Goal: Information Seeking & Learning: Learn about a topic

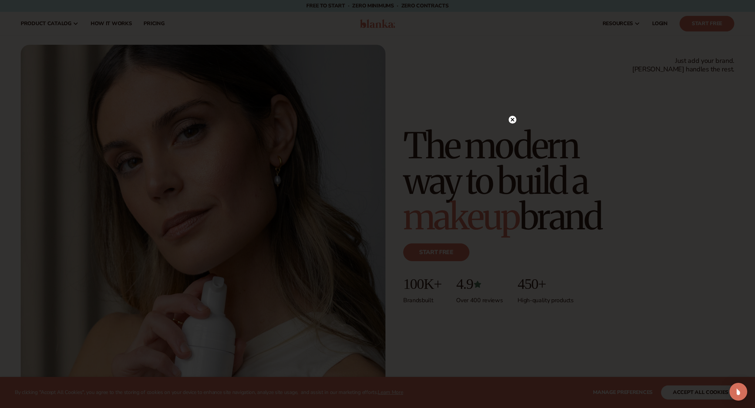
click at [515, 118] on circle at bounding box center [513, 120] width 8 height 8
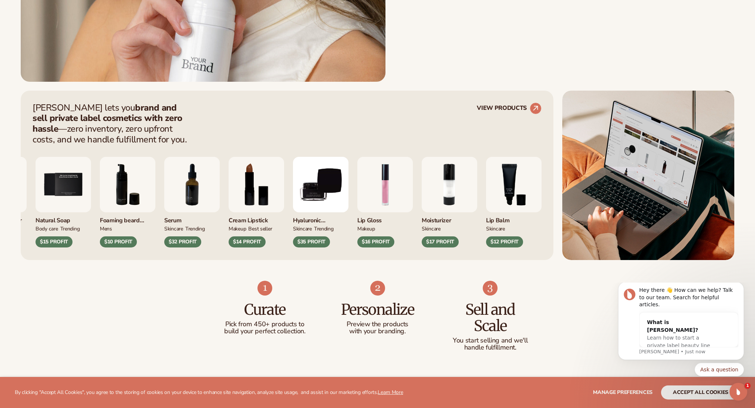
scroll to position [325, 0]
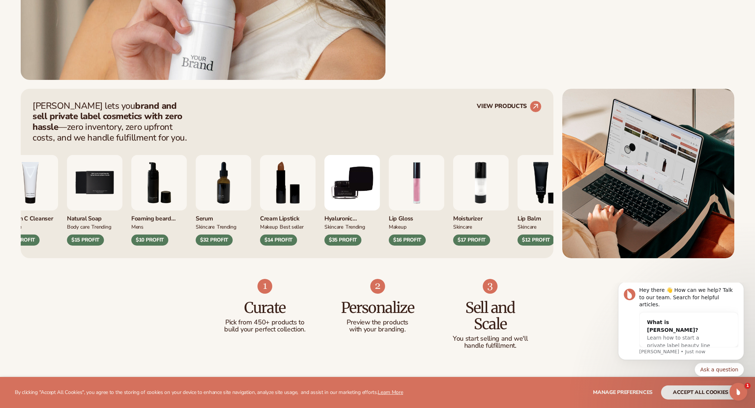
click at [52, 179] on img "4 / 9" at bounding box center [31, 183] width 56 height 56
click at [32, 238] on div "$21 PROFIT" at bounding box center [21, 240] width 37 height 11
click at [42, 198] on img "4 / 9" at bounding box center [31, 183] width 56 height 56
click at [504, 105] on link "VIEW PRODUCTS" at bounding box center [509, 107] width 65 height 12
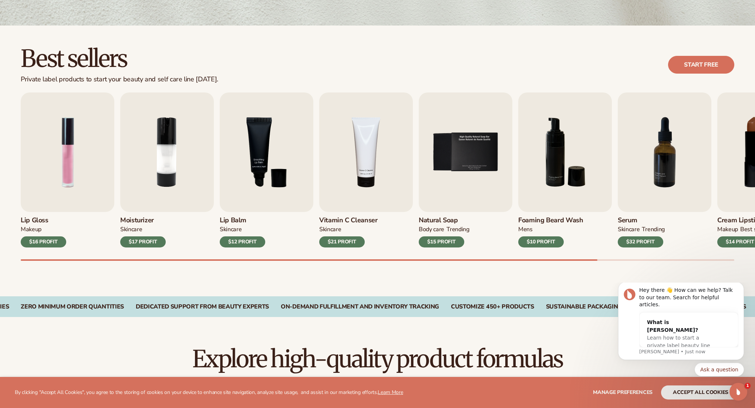
scroll to position [188, 0]
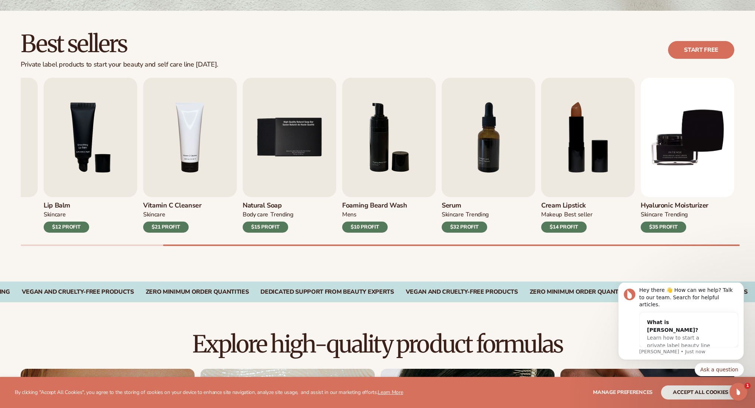
click at [753, 245] on div "Lip Gloss MAKEUP $16 PROFIT Moisturizer SKINCARE $17 PROFIT SKINCARE mens" at bounding box center [388, 162] width 735 height 168
click at [198, 157] on img "4 / 9" at bounding box center [190, 138] width 94 height 120
click at [184, 166] on img "4 / 9" at bounding box center [190, 138] width 94 height 120
click at [191, 163] on img "4 / 9" at bounding box center [190, 138] width 94 height 120
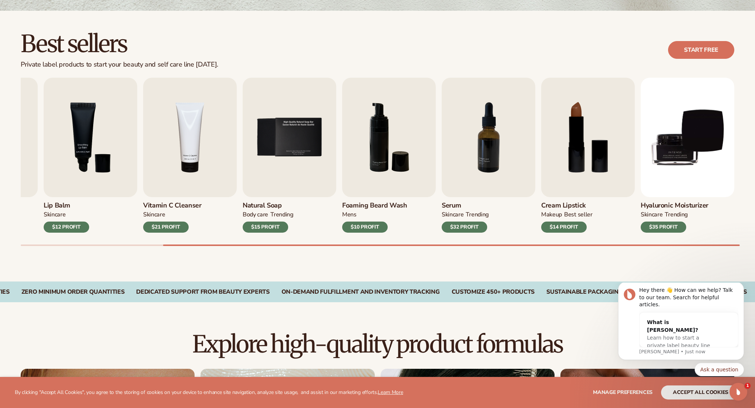
click at [167, 229] on div "$21 PROFIT" at bounding box center [166, 227] width 46 height 11
click at [190, 171] on img "4 / 9" at bounding box center [190, 138] width 94 height 120
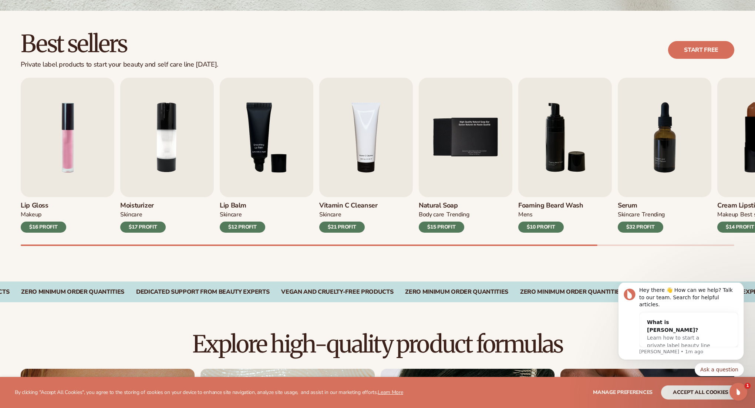
click at [373, 225] on div "Lip Gloss MAKEUP $16 PROFIT Moisturizer SKINCARE $17 PROFIT SKINCARE mens" at bounding box center [388, 162] width 735 height 168
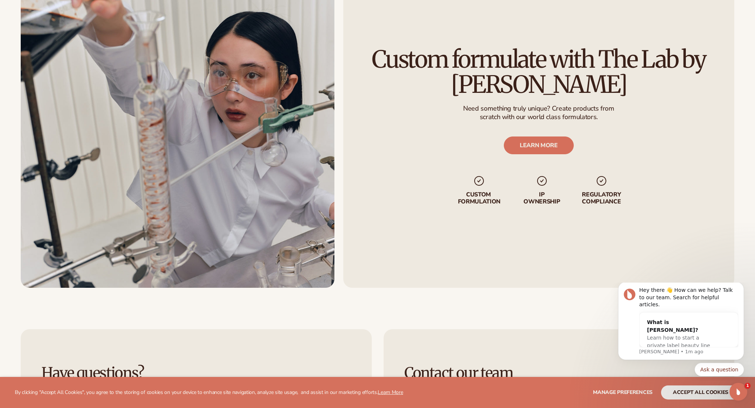
scroll to position [1062, 0]
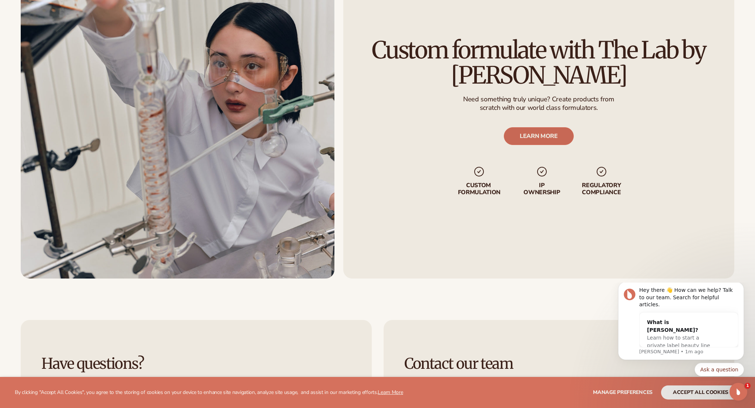
click at [552, 141] on link "LEARN MORE" at bounding box center [539, 136] width 70 height 18
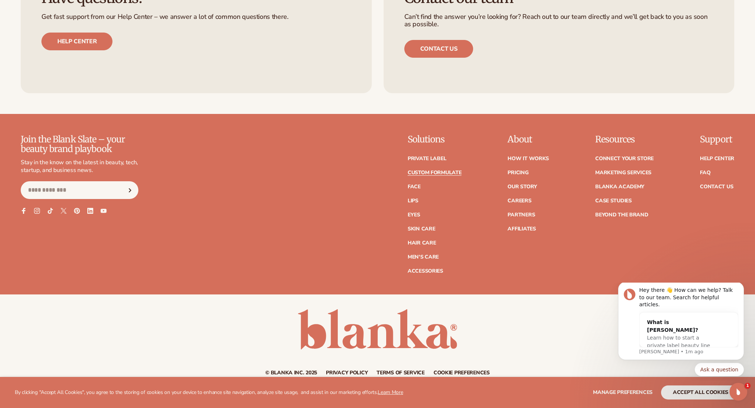
scroll to position [1094, 0]
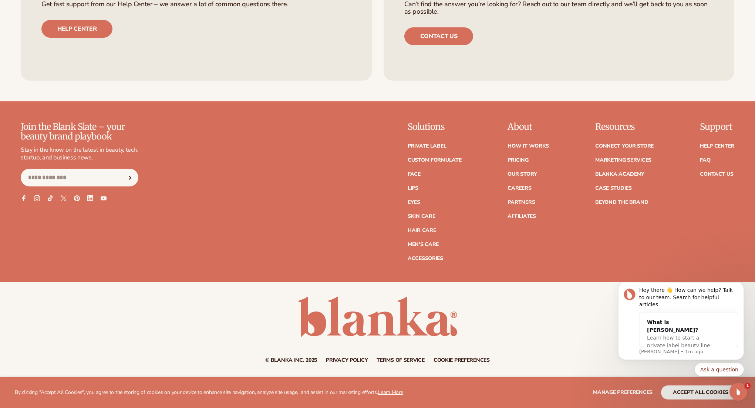
click at [428, 148] on link "Private label" at bounding box center [427, 146] width 38 height 5
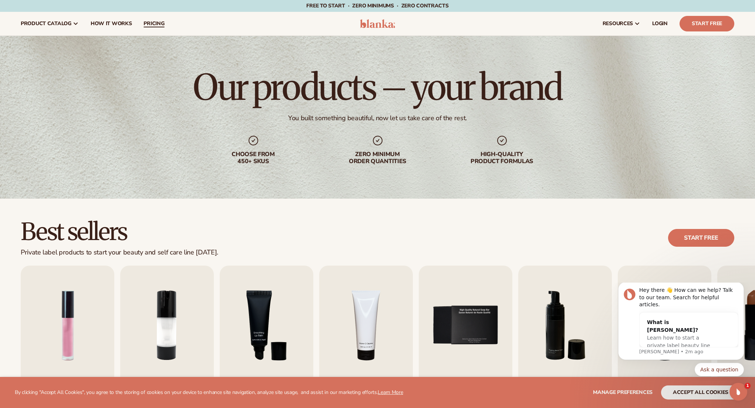
click at [151, 24] on span "pricing" at bounding box center [154, 24] width 21 height 6
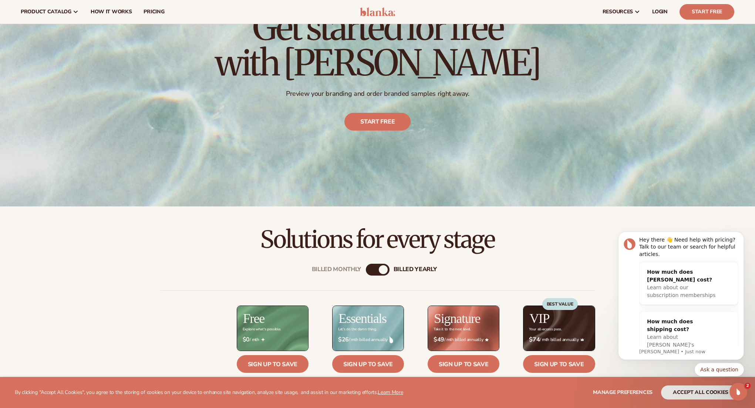
scroll to position [99, 0]
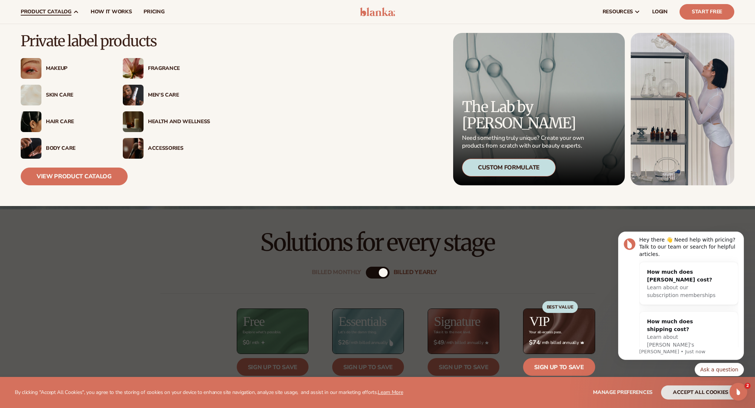
click at [137, 77] on img at bounding box center [133, 68] width 21 height 21
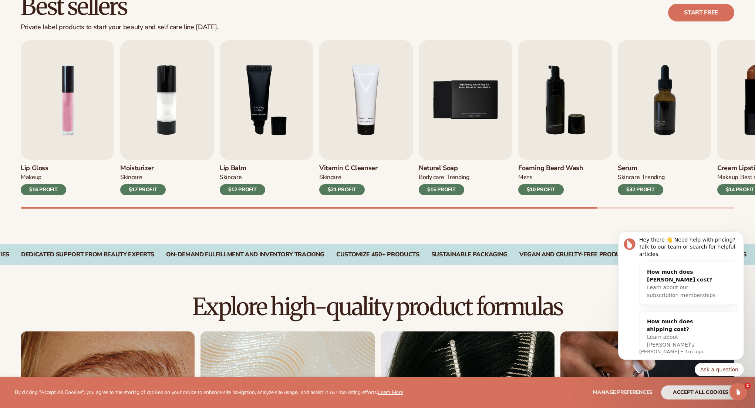
scroll to position [226, 0]
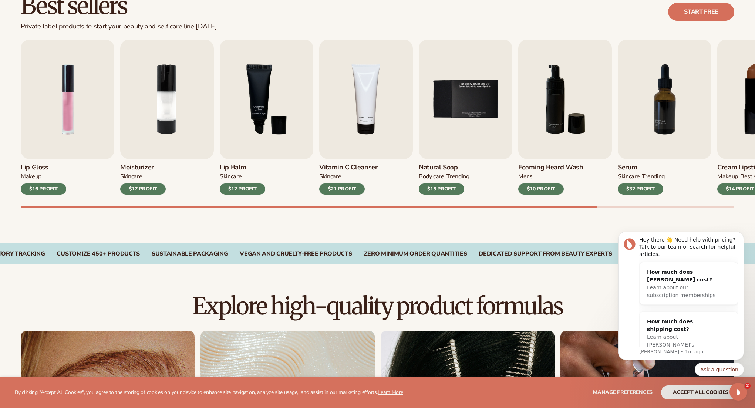
click at [652, 188] on div "$32 PROFIT" at bounding box center [641, 189] width 46 height 11
click at [665, 130] on img "7 / 9" at bounding box center [665, 100] width 94 height 120
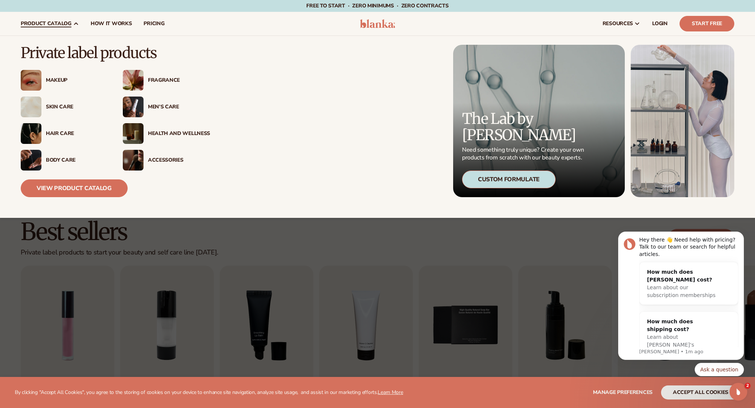
click at [133, 100] on img at bounding box center [133, 107] width 21 height 21
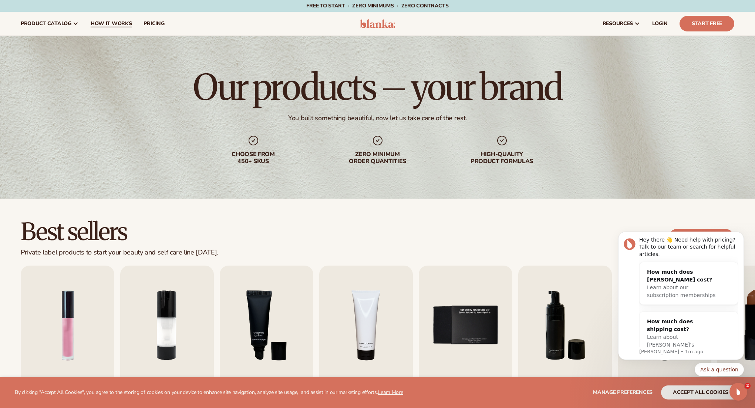
click at [114, 26] on span "How It Works" at bounding box center [111, 24] width 41 height 6
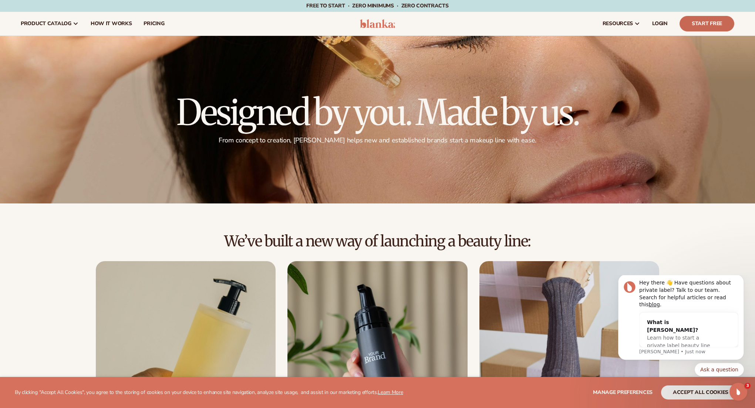
click at [697, 26] on link "Start Free" at bounding box center [707, 24] width 55 height 16
click at [119, 25] on span "How It Works" at bounding box center [111, 24] width 41 height 6
click at [155, 22] on span "pricing" at bounding box center [154, 24] width 21 height 6
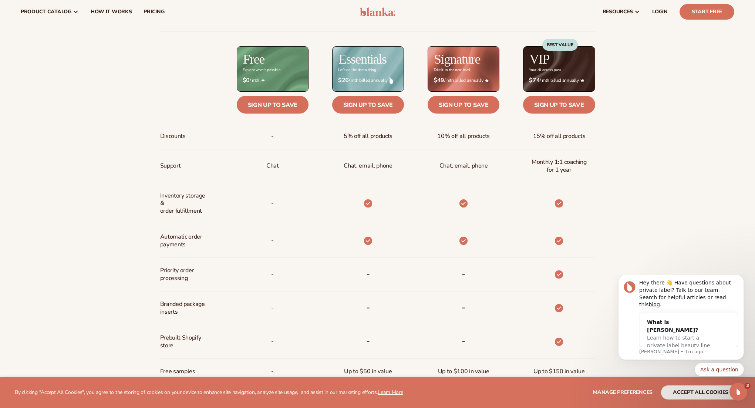
scroll to position [335, 0]
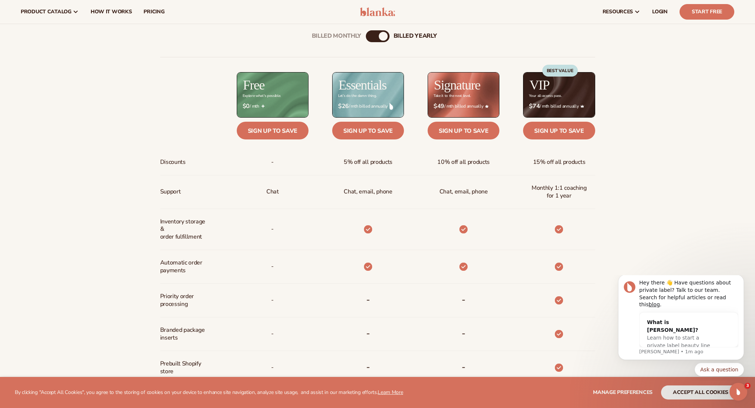
click at [377, 35] on div "Billed Monthly billed Yearly" at bounding box center [378, 36] width 24 height 12
click at [376, 35] on div "Billed Monthly billed Yearly" at bounding box center [378, 36] width 24 height 12
click at [374, 36] on div "Billed Monthly" at bounding box center [370, 36] width 9 height 9
click at [387, 35] on div "billed Yearly" at bounding box center [385, 36] width 9 height 9
click at [371, 38] on div "Billed Monthly" at bounding box center [370, 36] width 9 height 9
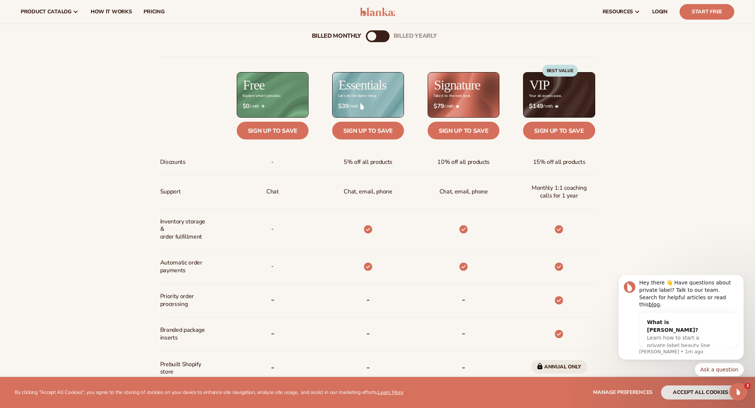
click at [386, 36] on div "billed Yearly" at bounding box center [385, 36] width 9 height 9
click at [371, 38] on div "Billed Monthly" at bounding box center [370, 36] width 9 height 9
click at [387, 37] on div "billed Yearly" at bounding box center [385, 36] width 9 height 9
click at [387, 37] on div "billed Yearly" at bounding box center [383, 36] width 9 height 9
click at [375, 37] on div "Billed Monthly billed Yearly" at bounding box center [378, 36] width 24 height 12
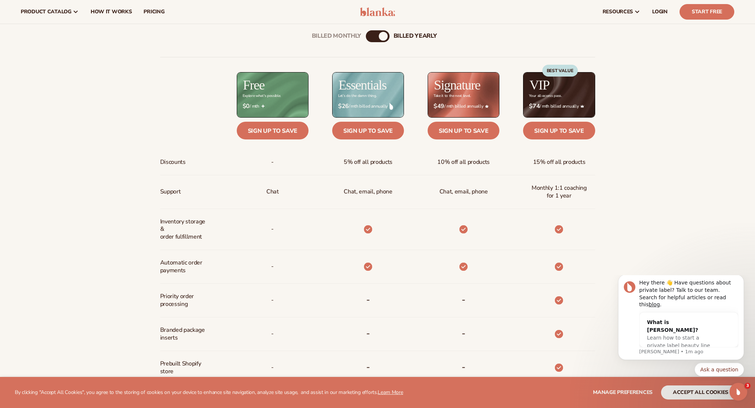
click at [375, 37] on div "Billed Monthly billed Yearly" at bounding box center [378, 36] width 24 height 12
click at [371, 36] on div "Billed Monthly" at bounding box center [370, 36] width 9 height 9
click at [386, 36] on div "billed Yearly" at bounding box center [385, 36] width 9 height 9
click at [373, 37] on div "Billed Monthly" at bounding box center [370, 36] width 9 height 9
click at [382, 36] on div "billed Yearly" at bounding box center [385, 36] width 9 height 9
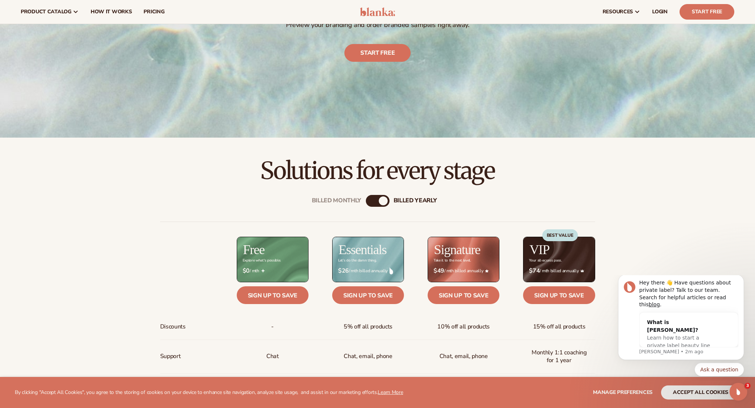
scroll to position [0, 0]
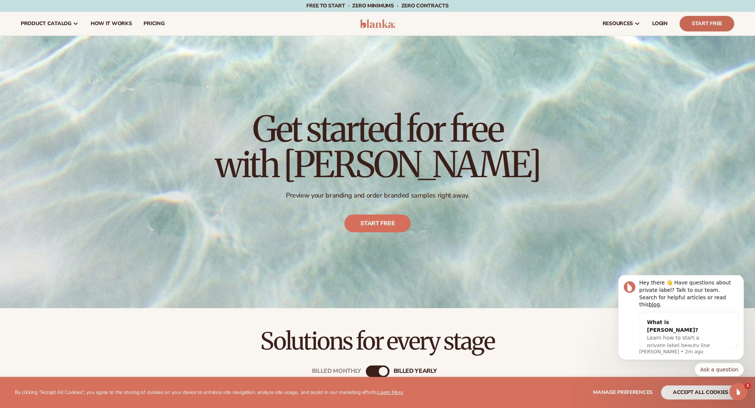
click at [706, 23] on link "Start Free" at bounding box center [707, 24] width 55 height 16
